Goal: Navigation & Orientation: Find specific page/section

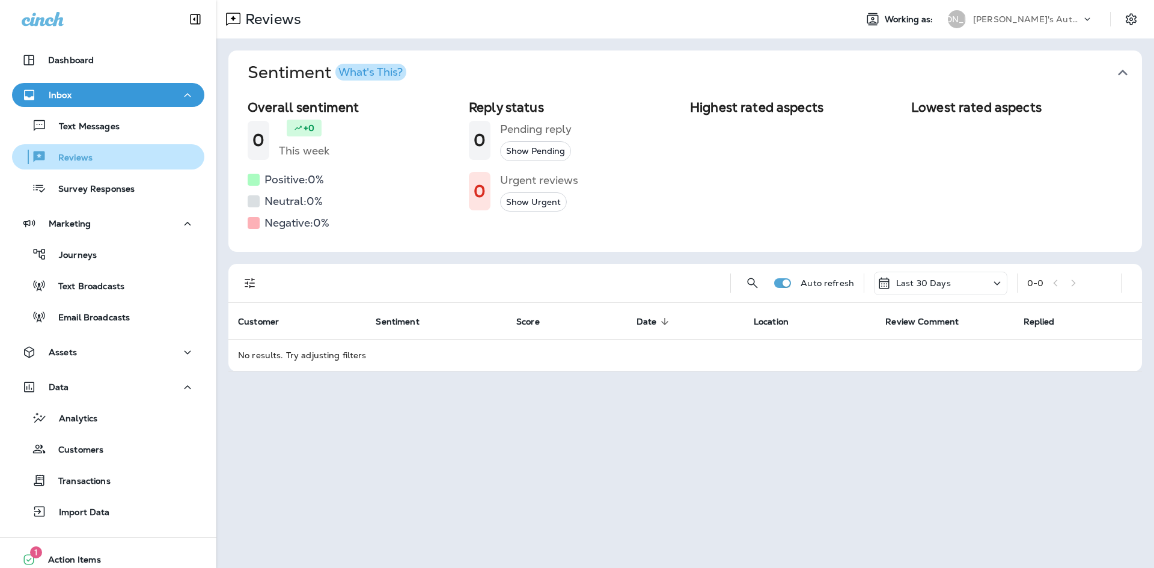
click at [73, 155] on p "Reviews" at bounding box center [69, 158] width 46 height 11
click at [85, 140] on div "Text Messages Reviews Survey Responses" at bounding box center [108, 154] width 192 height 94
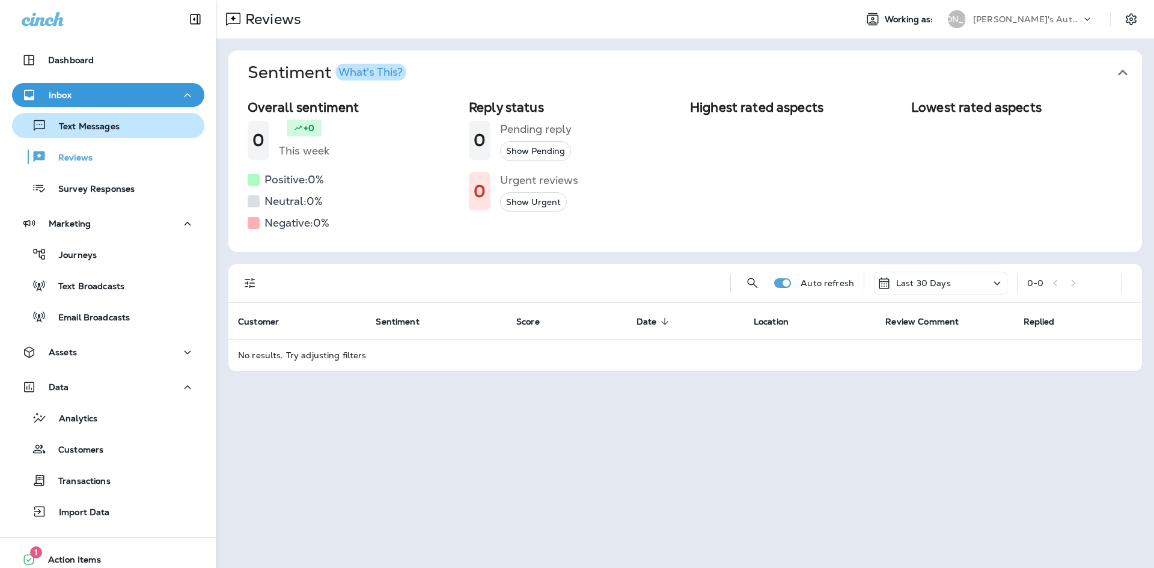
click at [84, 134] on div "Text Messages" at bounding box center [68, 126] width 103 height 18
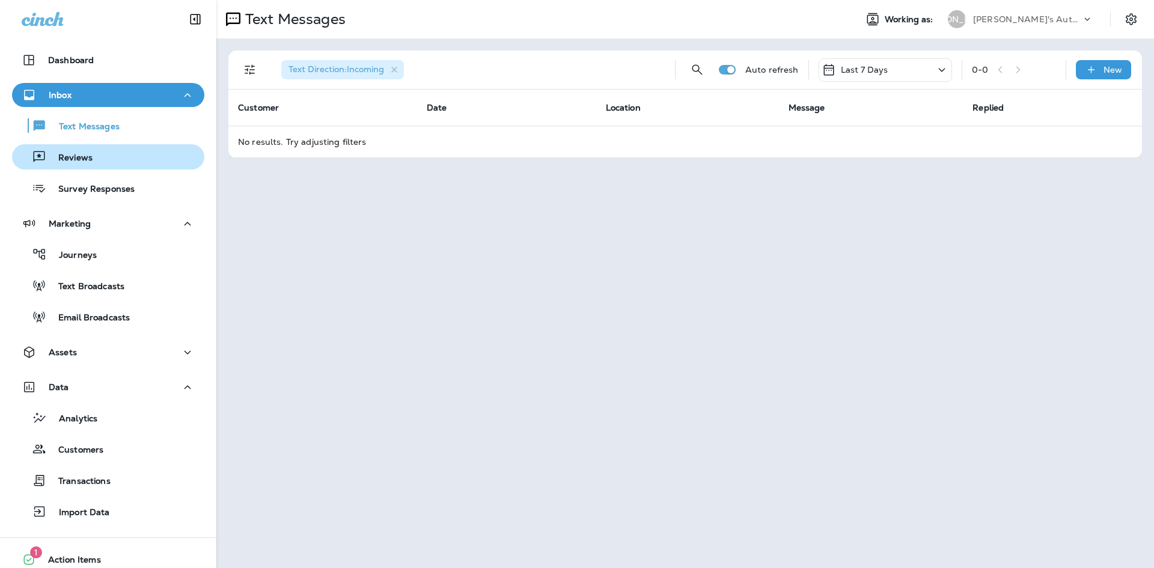
click at [81, 156] on p "Reviews" at bounding box center [69, 158] width 46 height 11
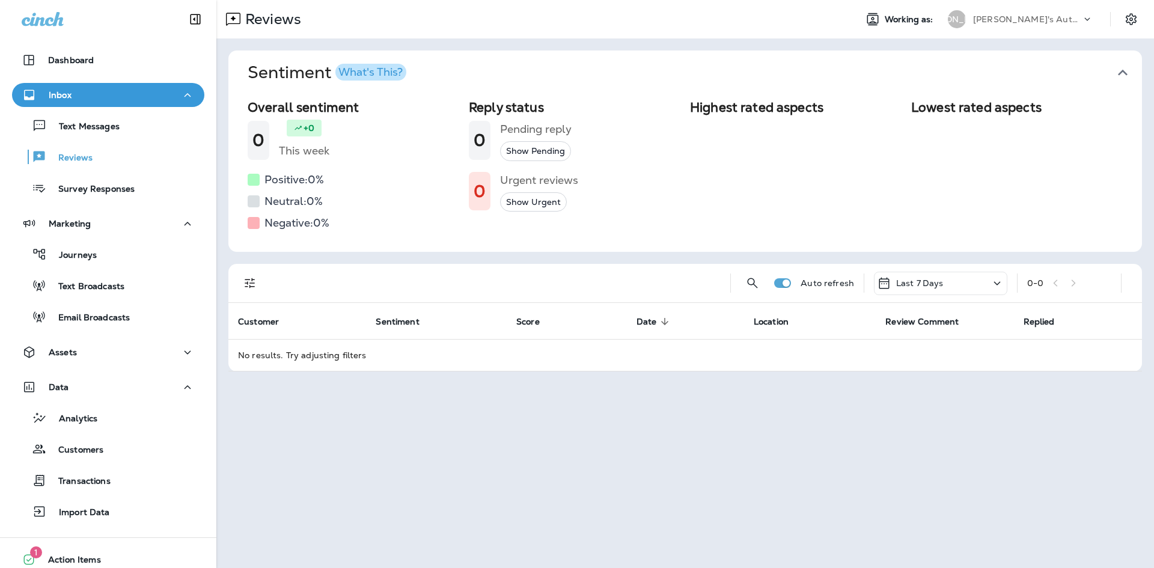
click at [530, 203] on button "Show Urgent" at bounding box center [533, 202] width 67 height 20
click at [540, 161] on button "Show Pending" at bounding box center [535, 151] width 71 height 20
click at [340, 282] on icon "button" at bounding box center [343, 283] width 10 height 10
click at [79, 63] on p "Dashboard" at bounding box center [71, 60] width 46 height 10
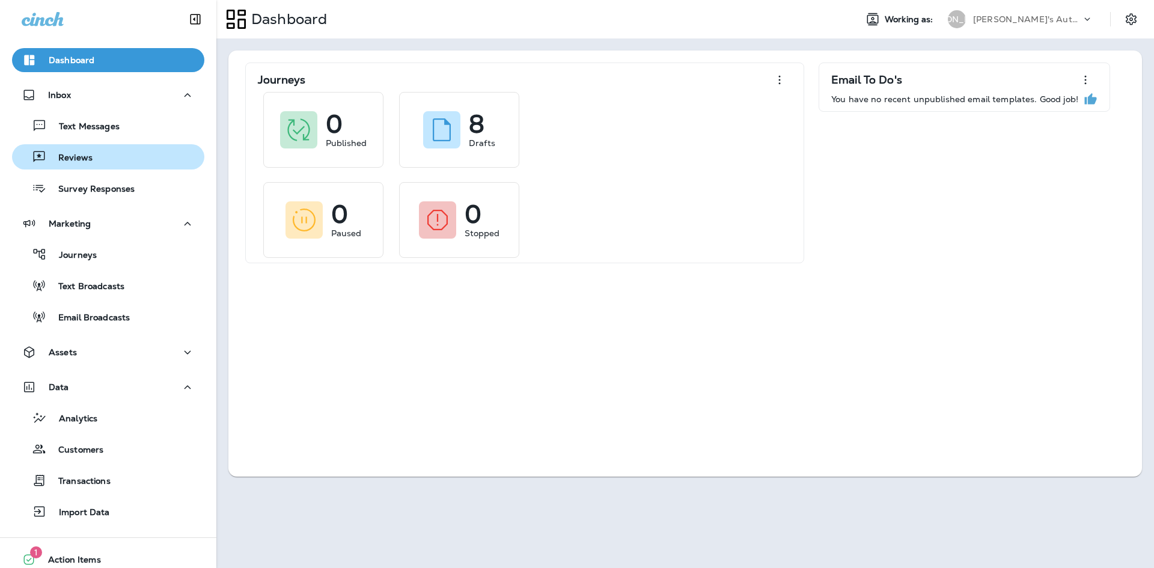
click at [85, 155] on p "Reviews" at bounding box center [69, 158] width 46 height 11
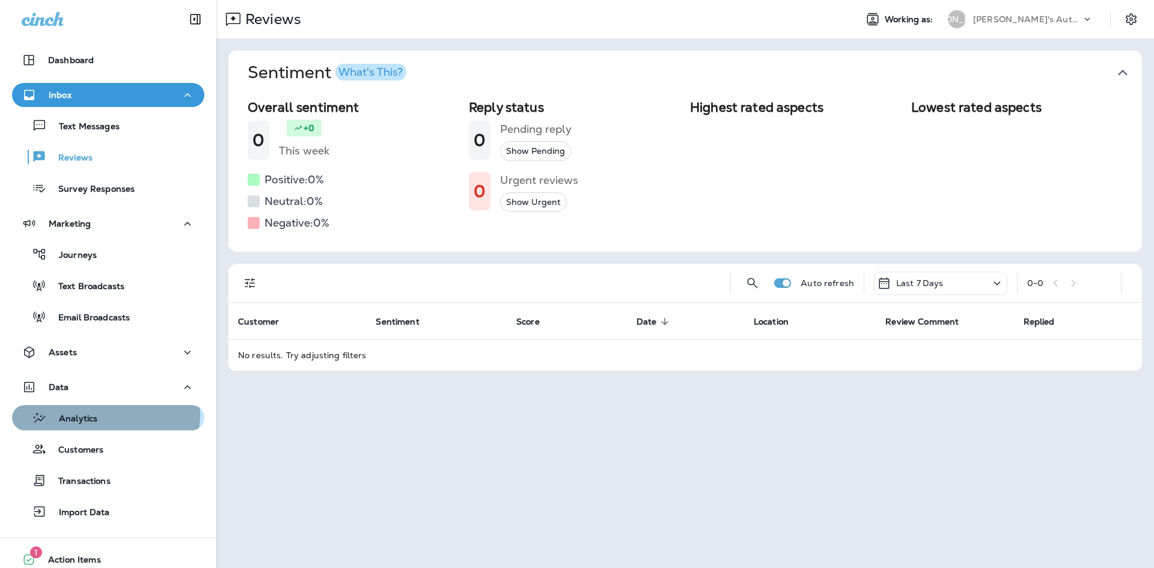
click at [104, 414] on div "Analytics" at bounding box center [108, 418] width 183 height 18
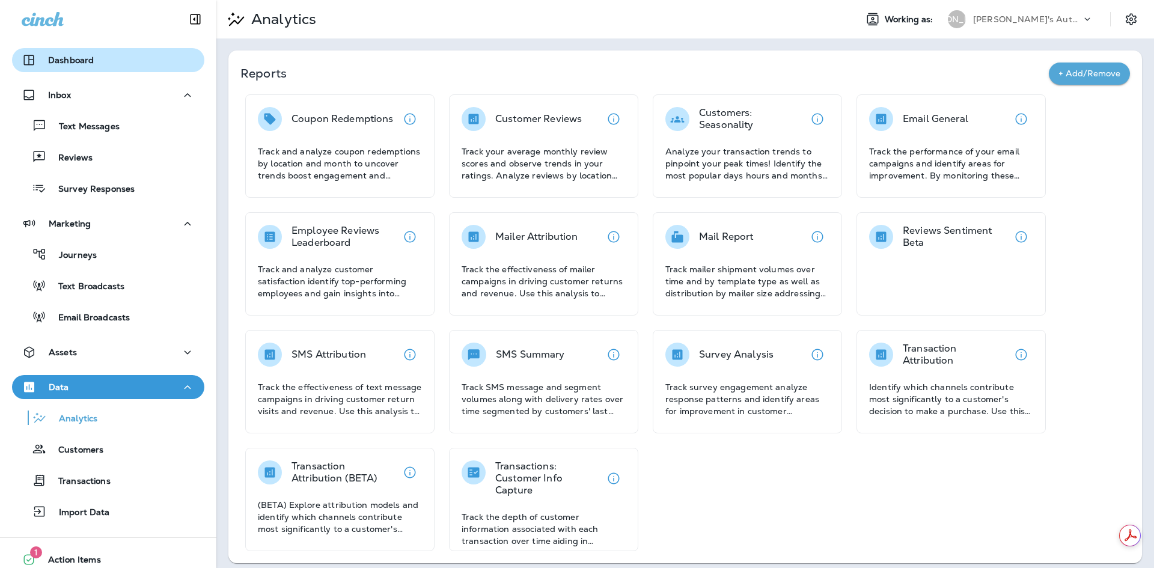
click at [90, 62] on p "Dashboard" at bounding box center [71, 60] width 46 height 10
